Goal: Transaction & Acquisition: Book appointment/travel/reservation

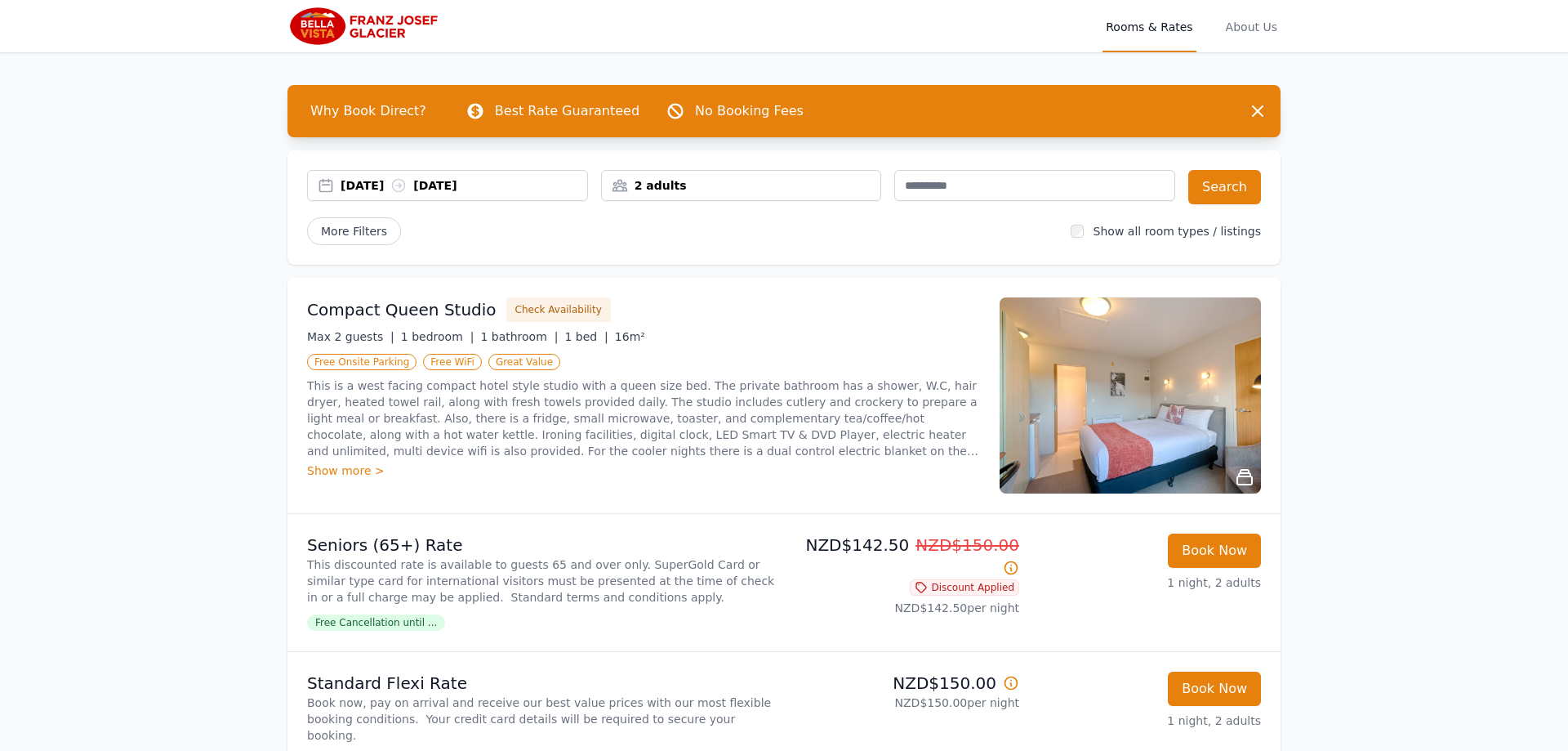
click at [372, 183] on div "[DATE] [DATE]" at bounding box center [464, 185] width 246 height 16
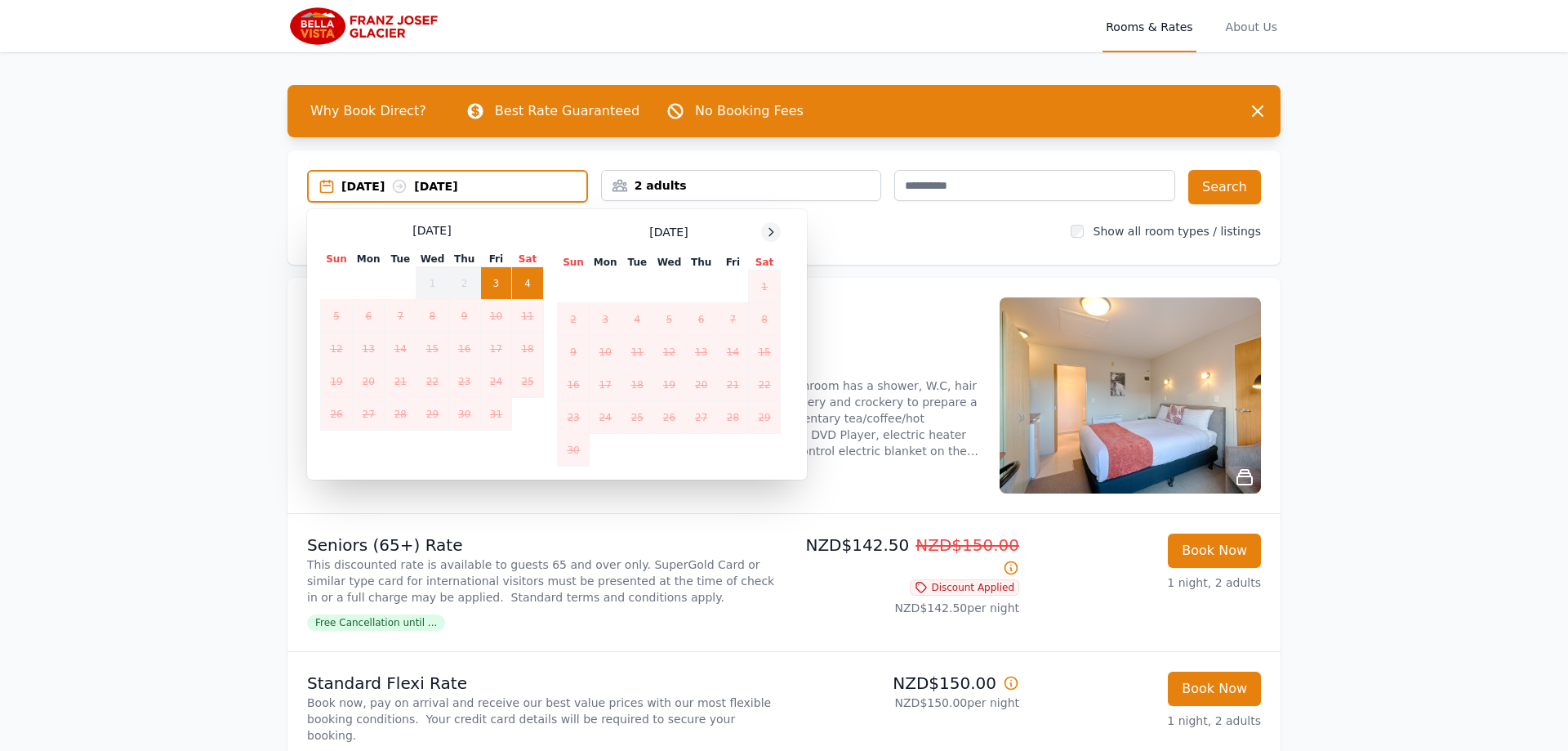
click at [779, 228] on div at bounding box center [771, 232] width 20 height 20
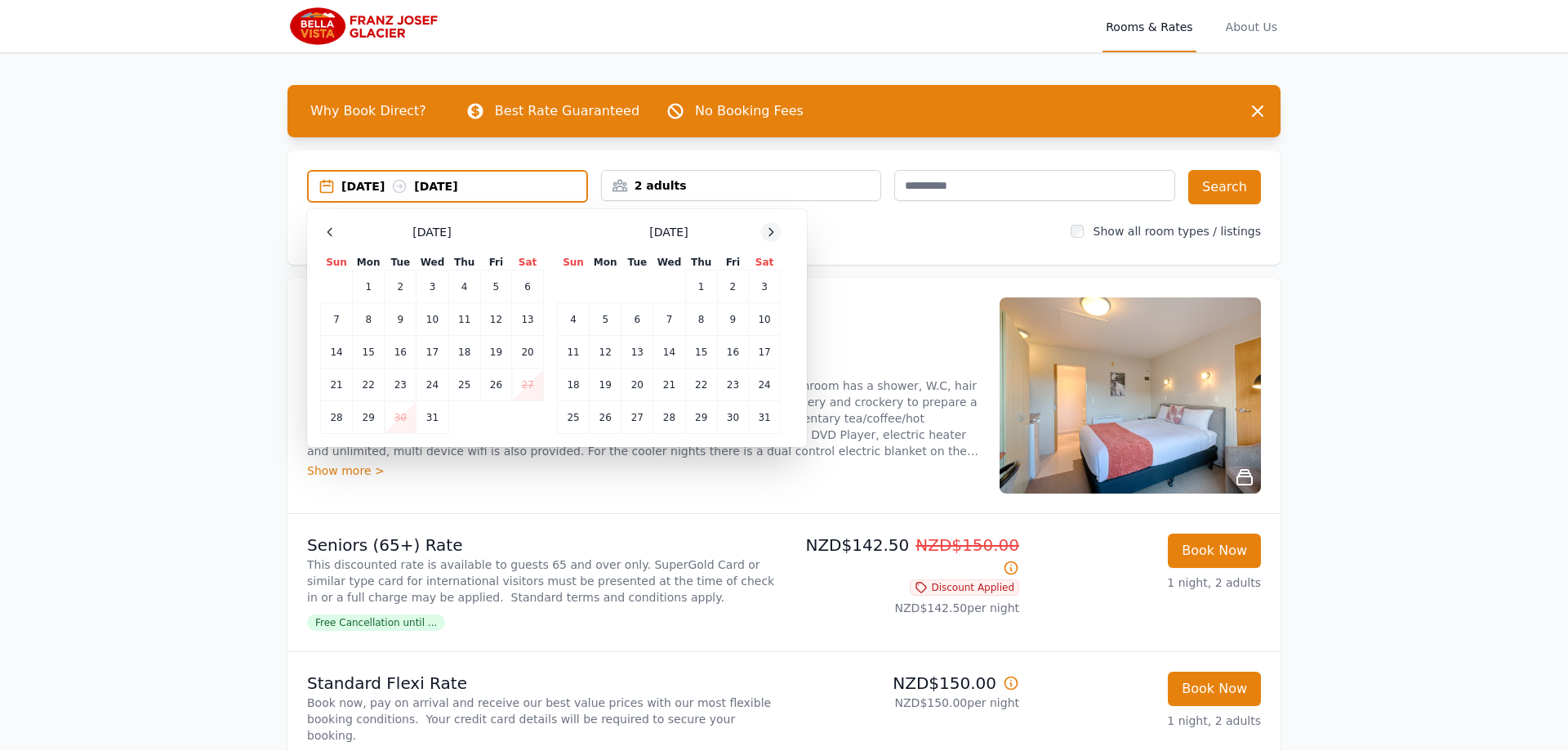
click at [779, 228] on div at bounding box center [771, 232] width 20 height 20
click at [644, 349] on td "17" at bounding box center [637, 352] width 32 height 33
click at [692, 348] on td "19" at bounding box center [701, 352] width 32 height 33
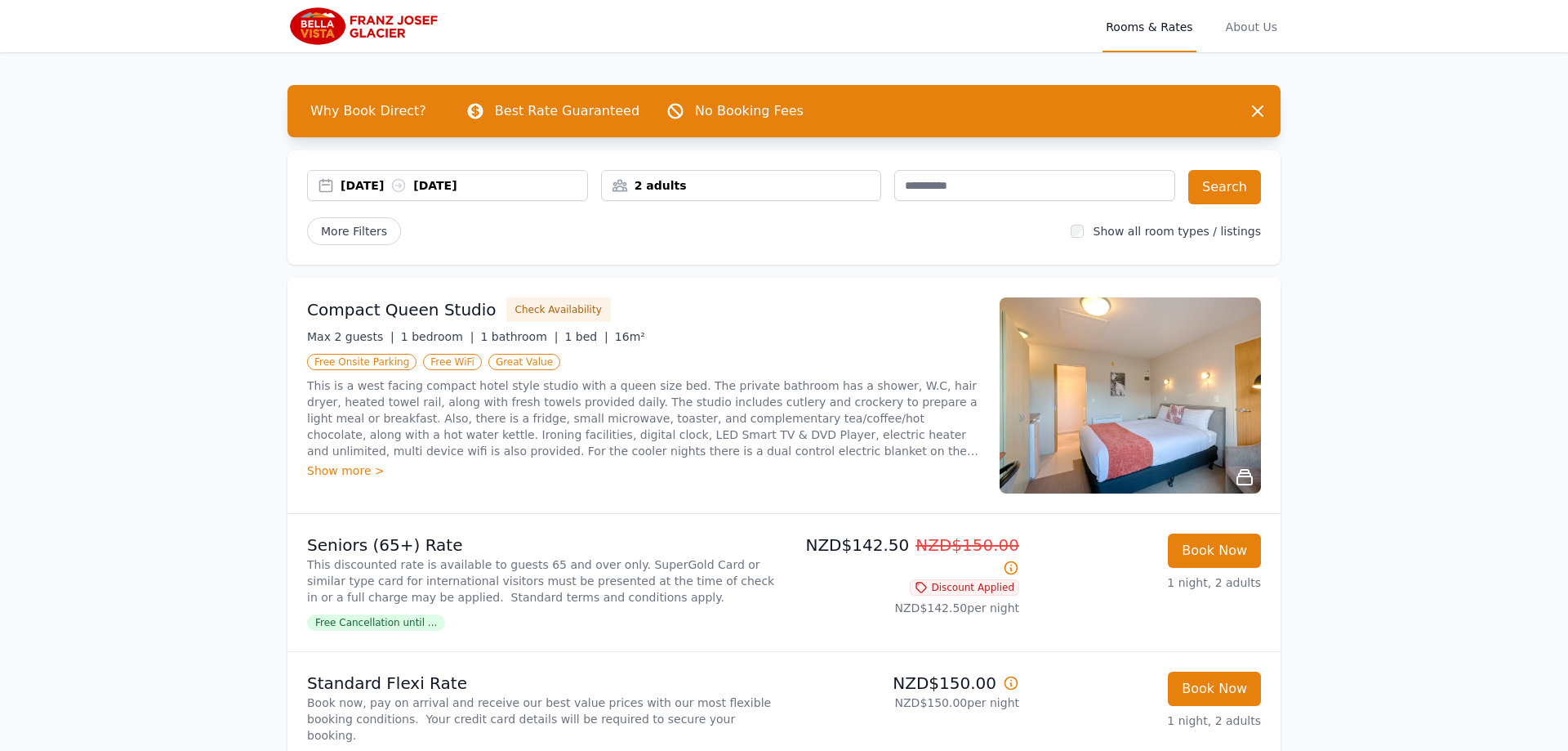
click at [720, 183] on div "2 adults" at bounding box center [741, 185] width 279 height 16
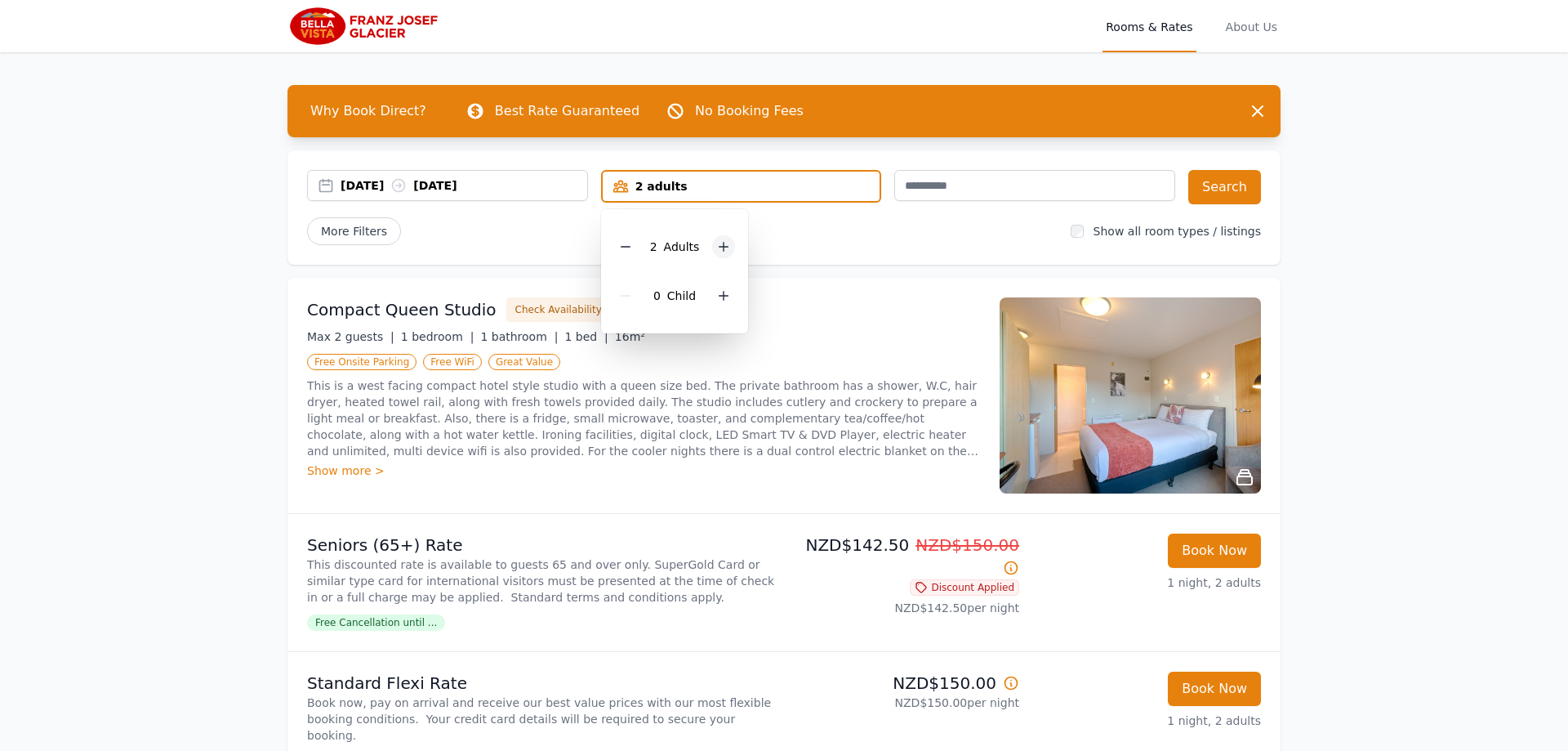
click at [719, 246] on icon at bounding box center [723, 247] width 13 height 13
click at [1218, 187] on button "Search" at bounding box center [1225, 187] width 73 height 35
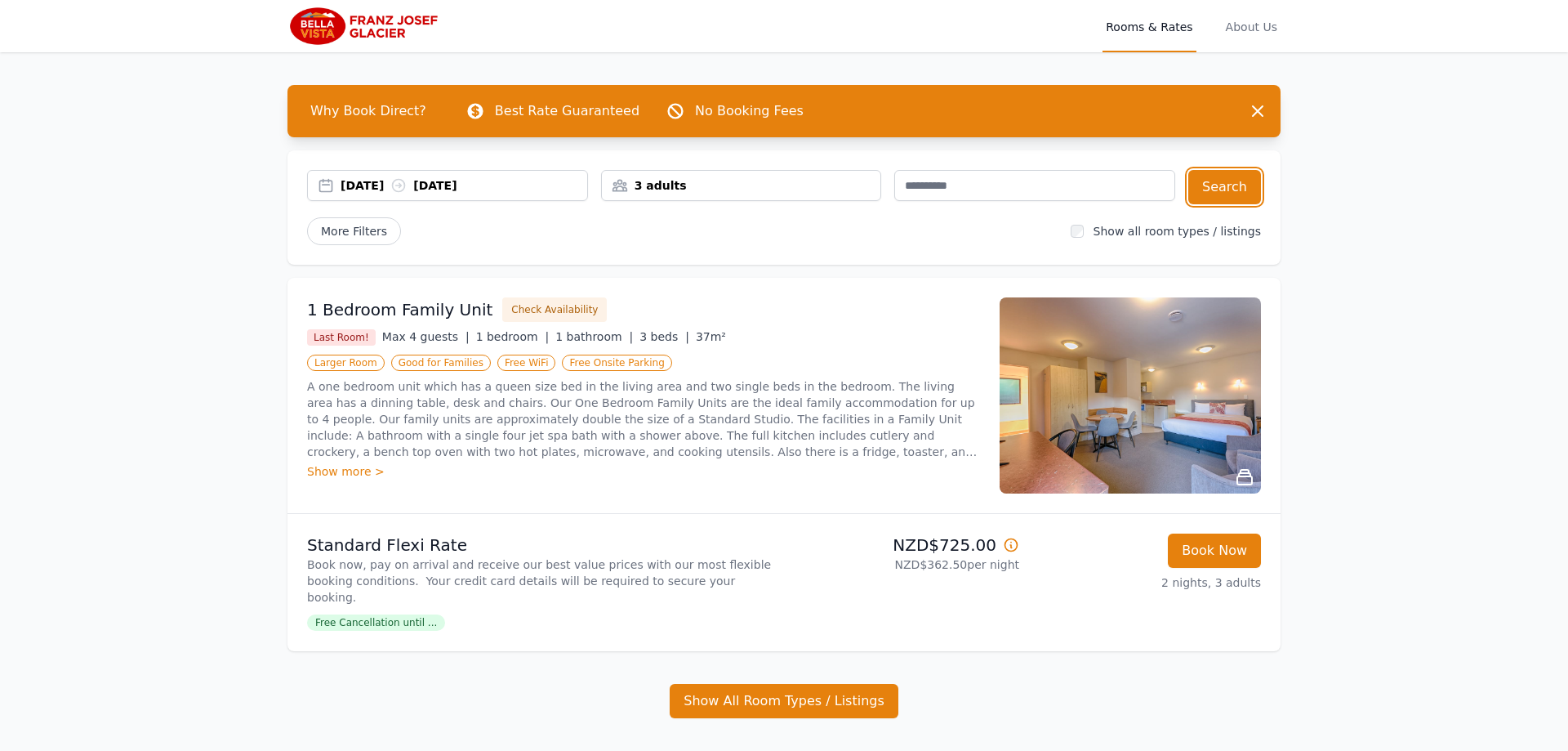
click at [655, 189] on div "3 adults" at bounding box center [741, 185] width 279 height 16
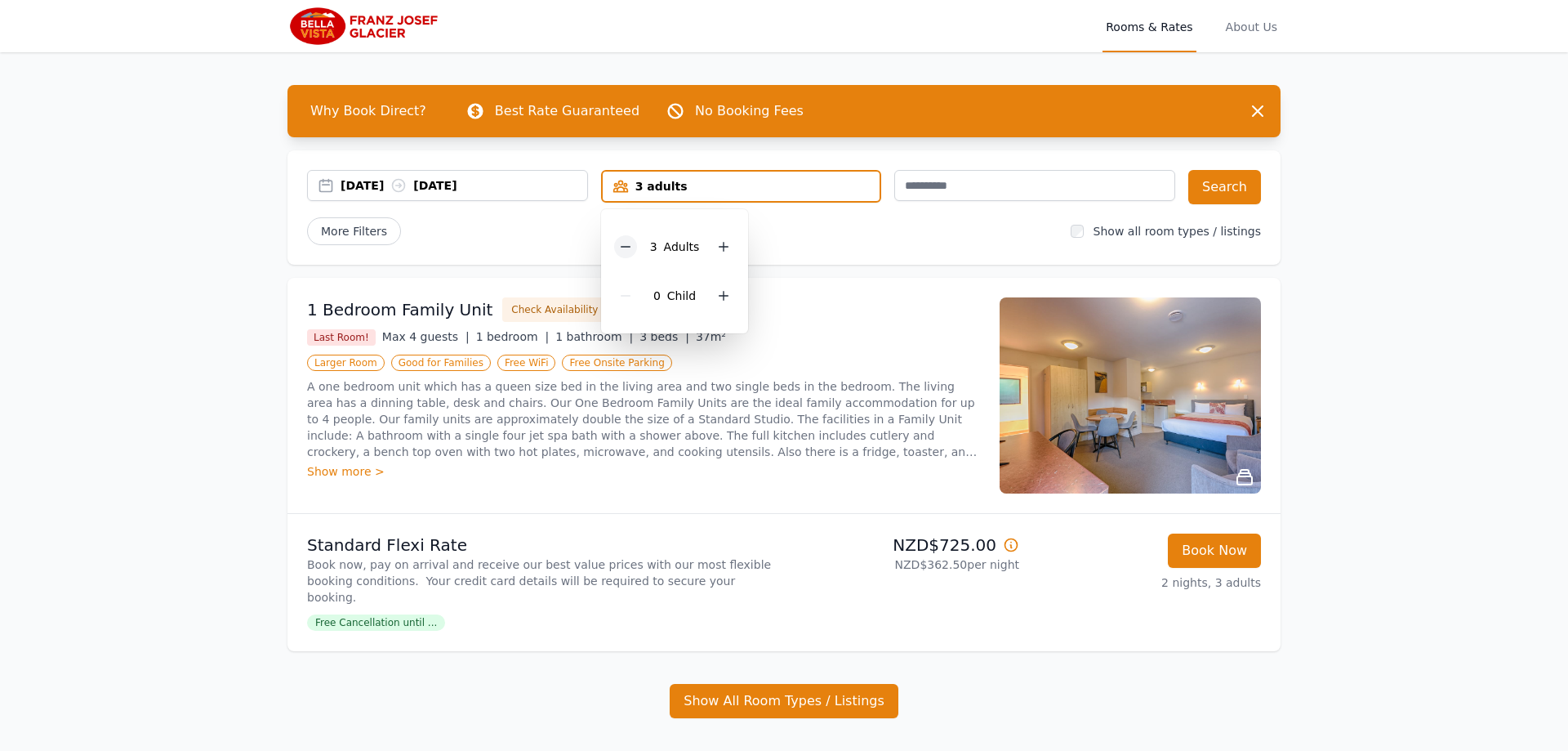
click at [637, 246] on div at bounding box center [625, 247] width 22 height 22
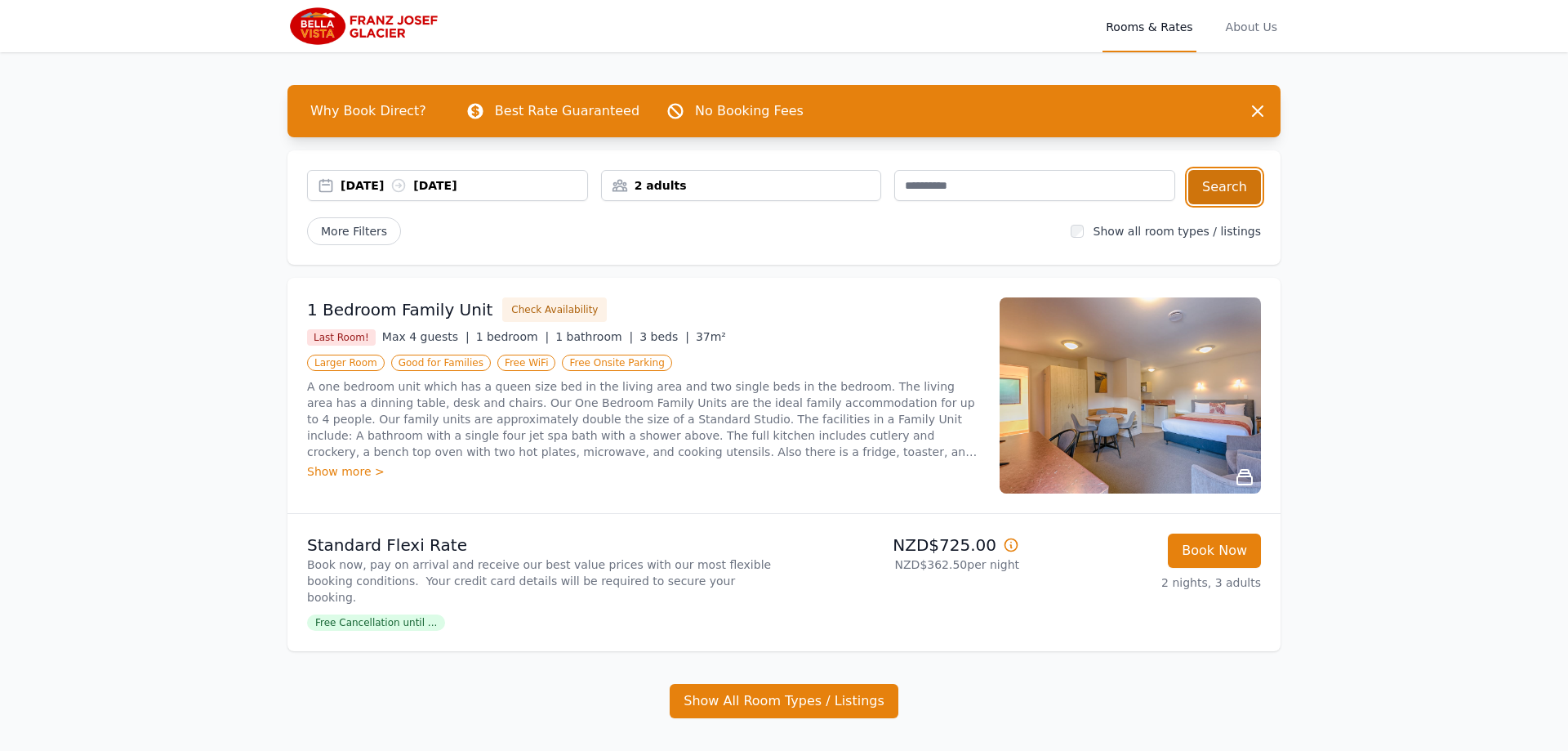
click at [1221, 182] on button "Search" at bounding box center [1225, 187] width 73 height 35
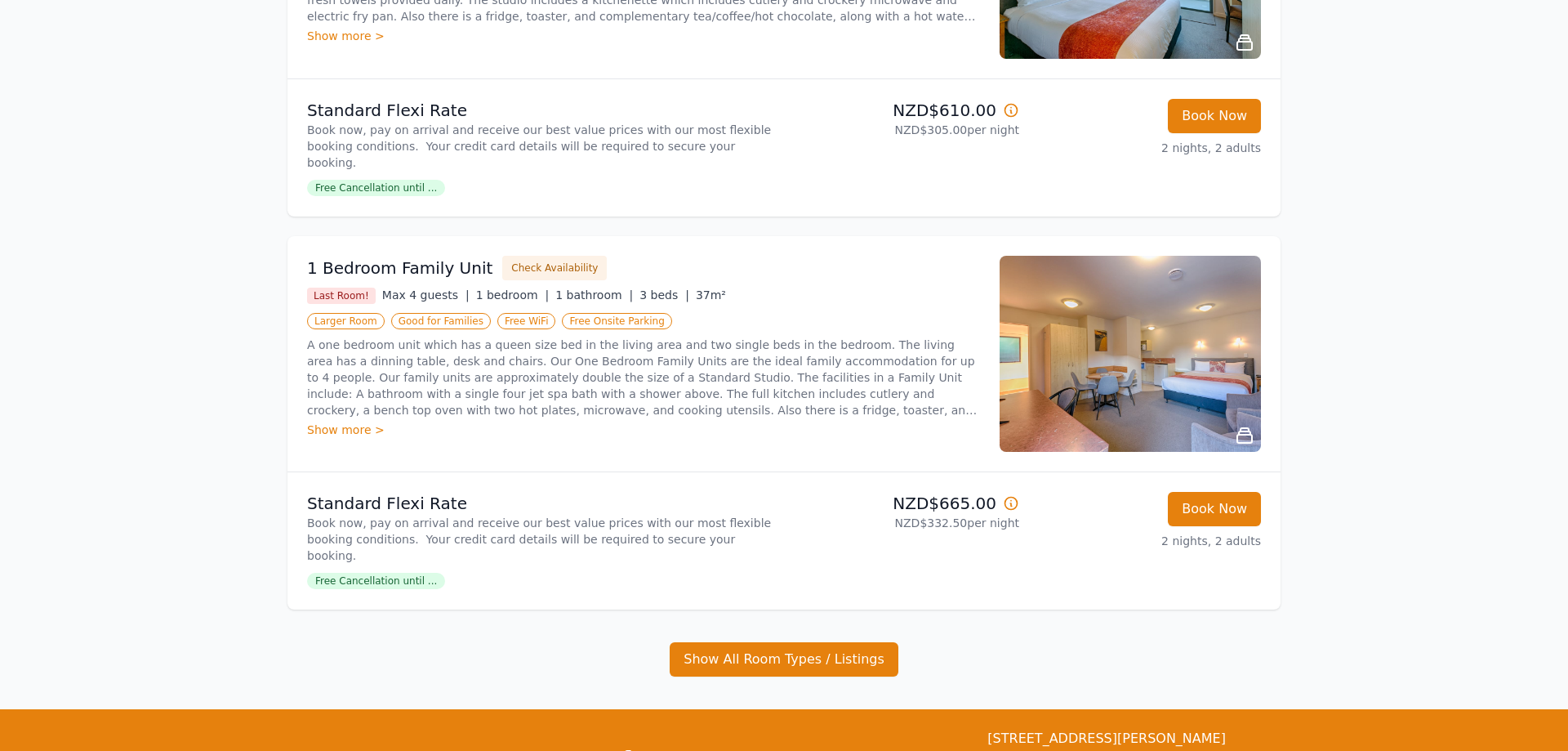
scroll to position [833, 0]
